Goal: Find specific page/section: Find specific page/section

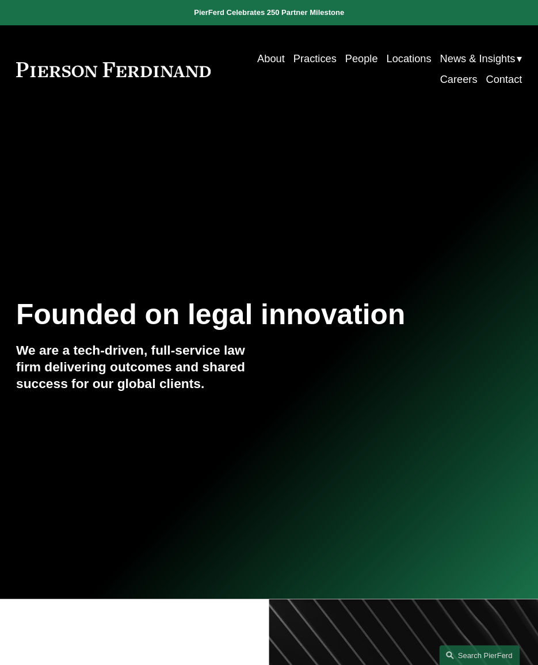
click at [365, 58] on link "People" at bounding box center [361, 58] width 33 height 21
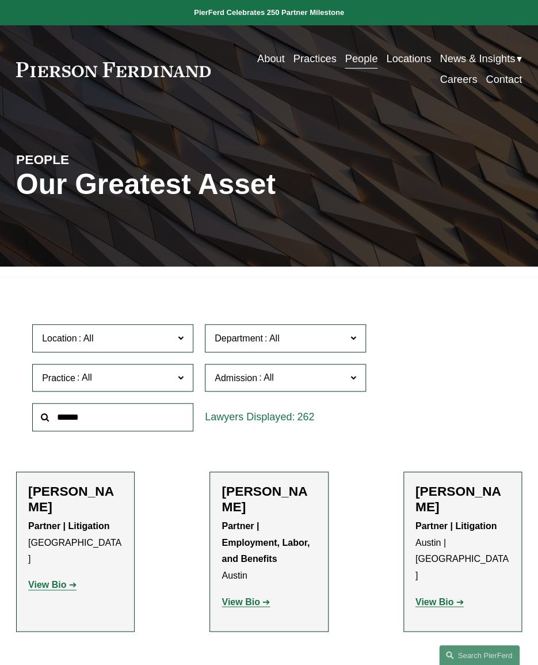
click at [89, 420] on input "text" at bounding box center [112, 417] width 161 height 28
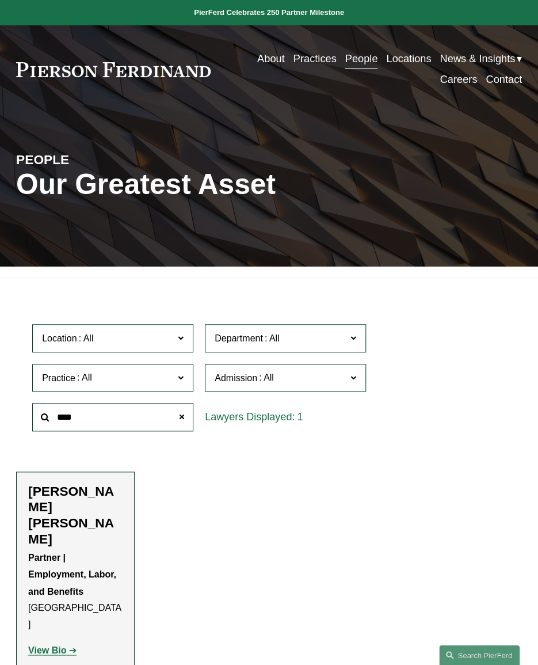
type input "****"
click at [42, 645] on strong "View Bio" at bounding box center [47, 650] width 38 height 10
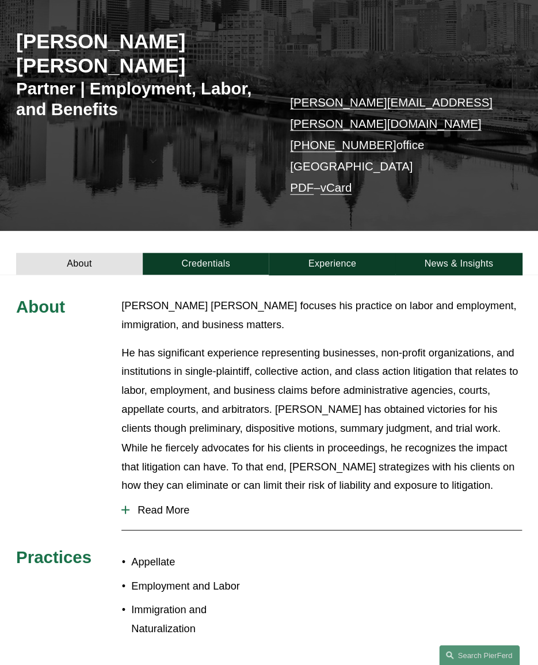
scroll to position [104, 0]
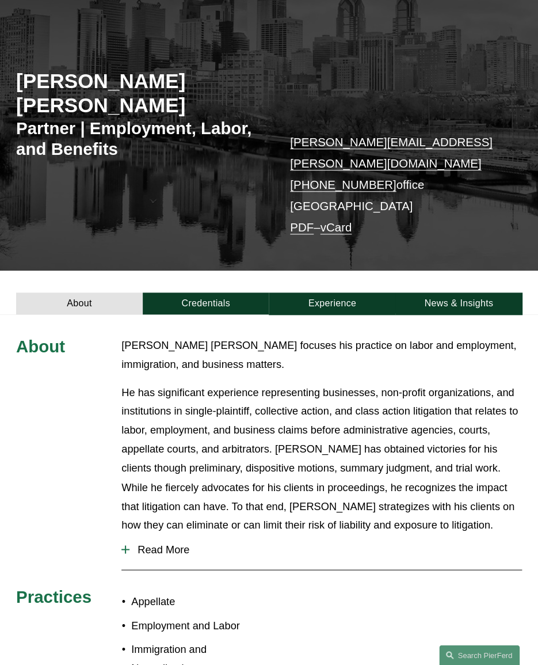
click at [160, 543] on span "Read More" at bounding box center [326, 549] width 393 height 13
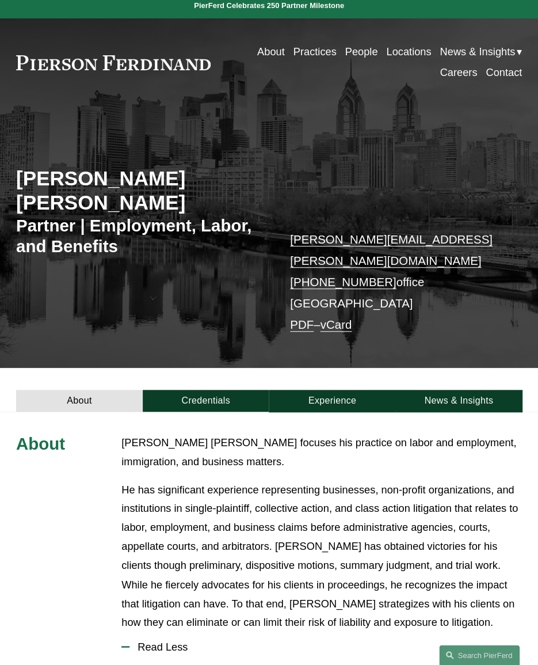
scroll to position [0, 0]
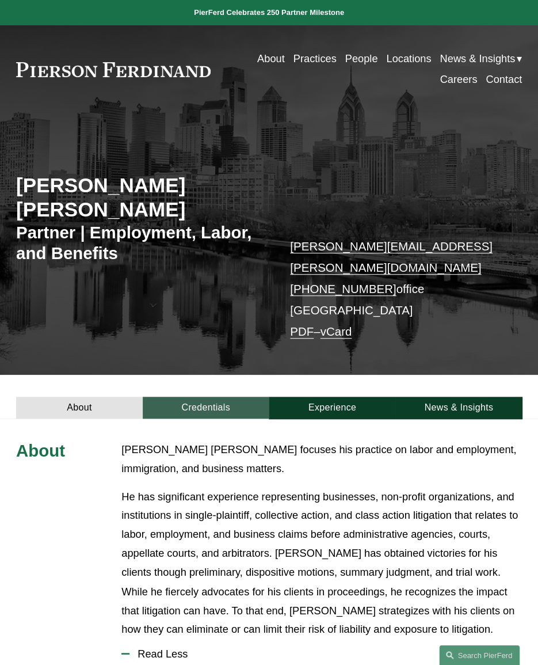
click at [185, 397] on link "Credentials" at bounding box center [206, 408] width 127 height 22
